Goal: Transaction & Acquisition: Purchase product/service

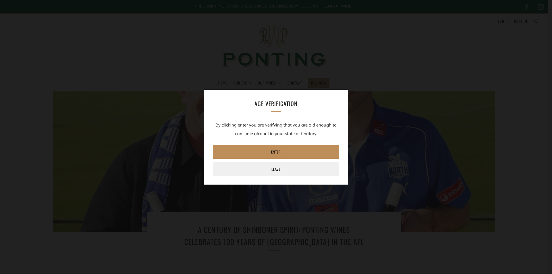
click at [282, 151] on link "Enter" at bounding box center [276, 152] width 126 height 14
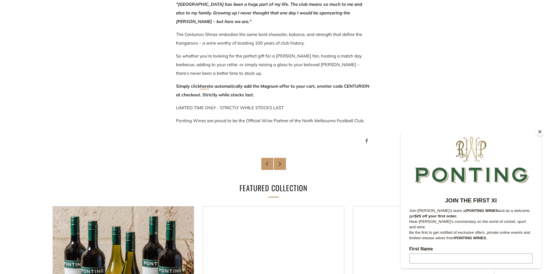
scroll to position [431, 0]
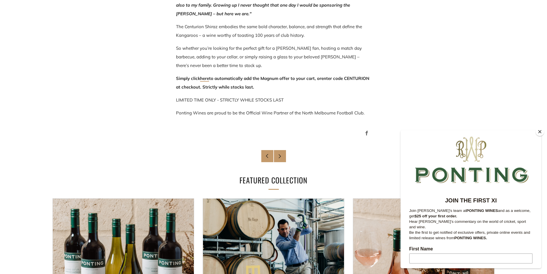
click at [540, 129] on button "Close" at bounding box center [540, 131] width 9 height 9
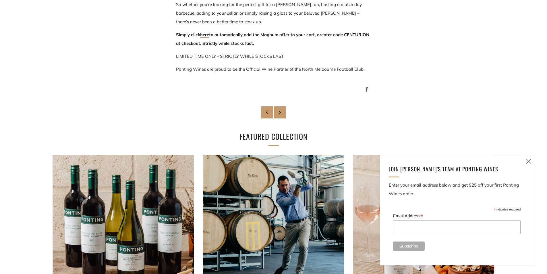
scroll to position [632, 0]
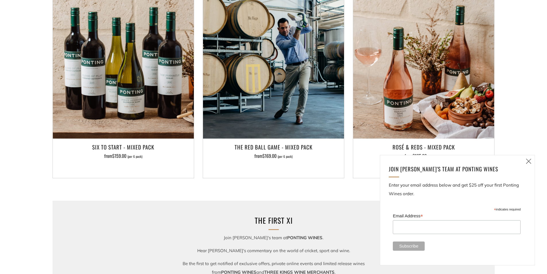
click at [529, 160] on icon at bounding box center [528, 160] width 7 height 7
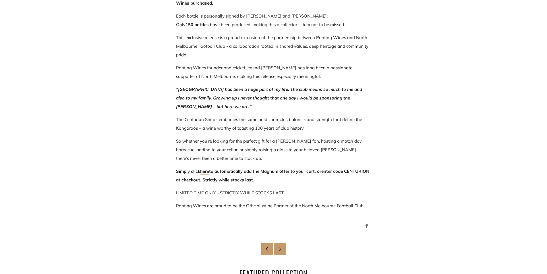
scroll to position [345, 0]
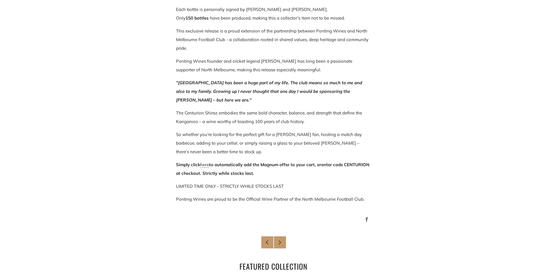
click at [208, 165] on link "here" at bounding box center [204, 165] width 9 height 6
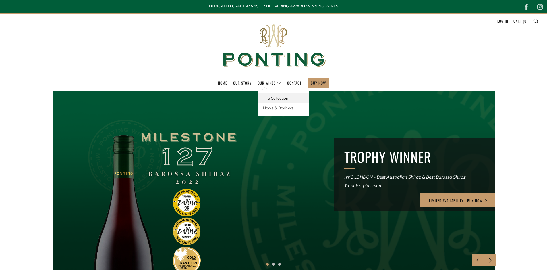
click at [270, 97] on link "The Collection" at bounding box center [283, 97] width 51 height 9
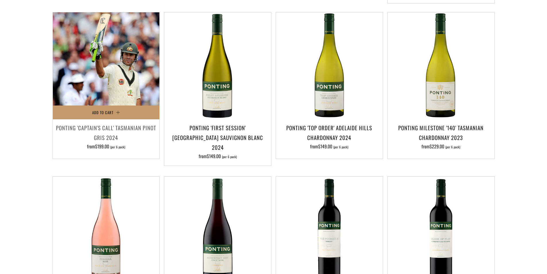
scroll to position [201, 0]
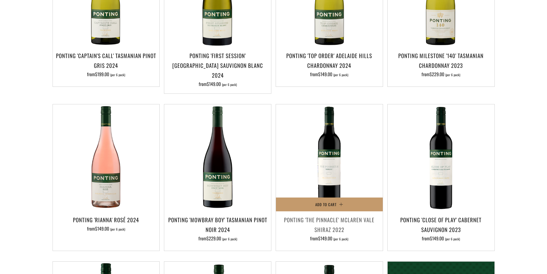
click at [326, 235] on span "$149.00" at bounding box center [325, 238] width 14 height 7
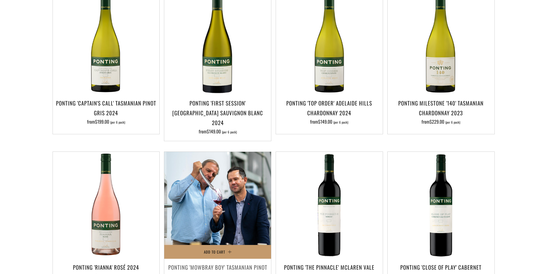
scroll to position [144, 0]
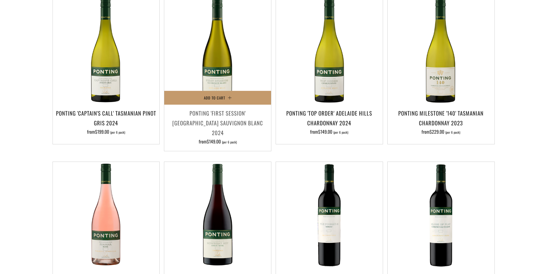
click at [228, 115] on h3 "Ponting 'First Session' Adelaide Hills Sauvignon Blanc 2024" at bounding box center [217, 123] width 101 height 30
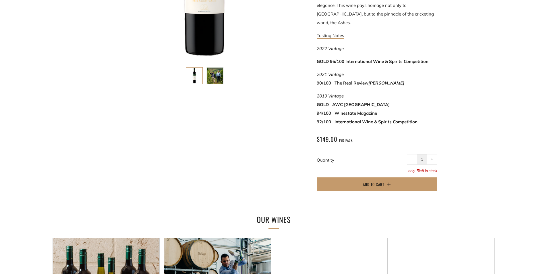
scroll to position [230, 0]
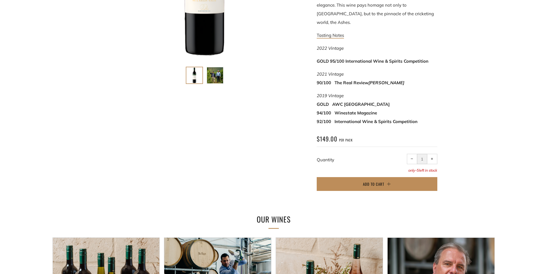
click at [378, 181] on span "Add to Cart" at bounding box center [373, 184] width 21 height 6
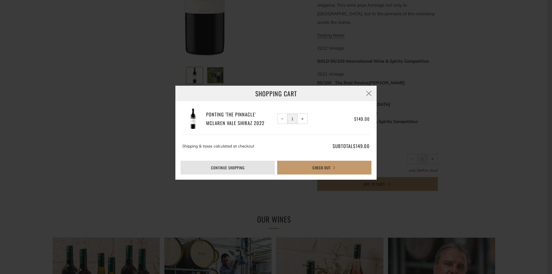
click at [236, 164] on link "Continue shopping" at bounding box center [227, 168] width 94 height 14
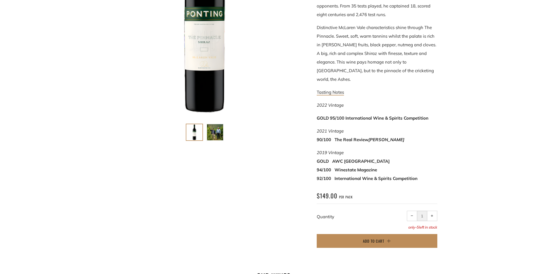
scroll to position [172, 0]
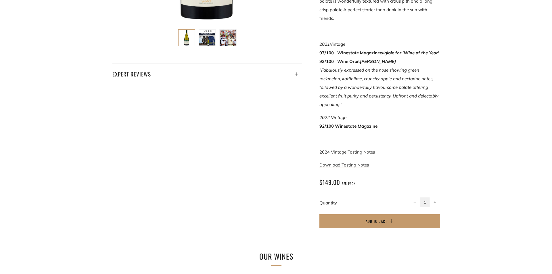
scroll to position [287, 0]
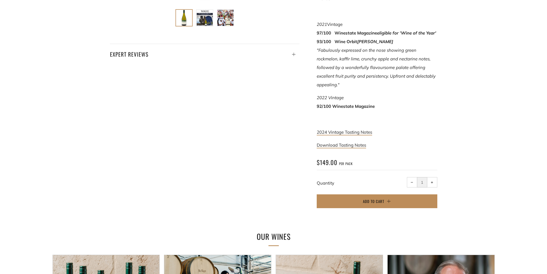
click at [369, 198] on span "Add to Cart" at bounding box center [373, 201] width 21 height 6
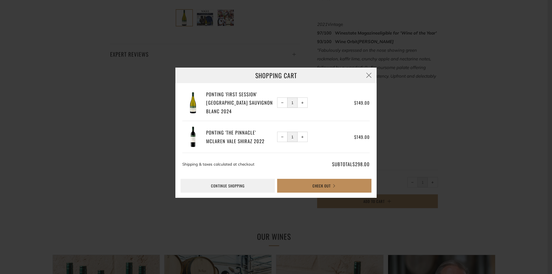
click at [310, 186] on button "Check Out" at bounding box center [324, 186] width 94 height 14
